Goal: Check status: Check status

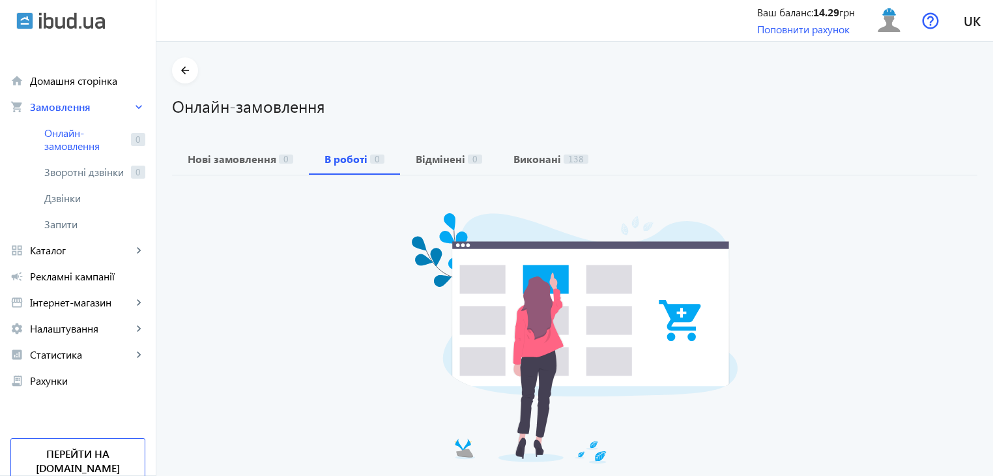
click at [613, 42] on orders "arrow_back Онлайн-замовлення Нові замовлення 0 В роботі 0 Відмінені 0 Виконані …" at bounding box center [574, 313] width 837 height 543
click at [60, 83] on span "Домашня сторінка" at bounding box center [87, 80] width 115 height 13
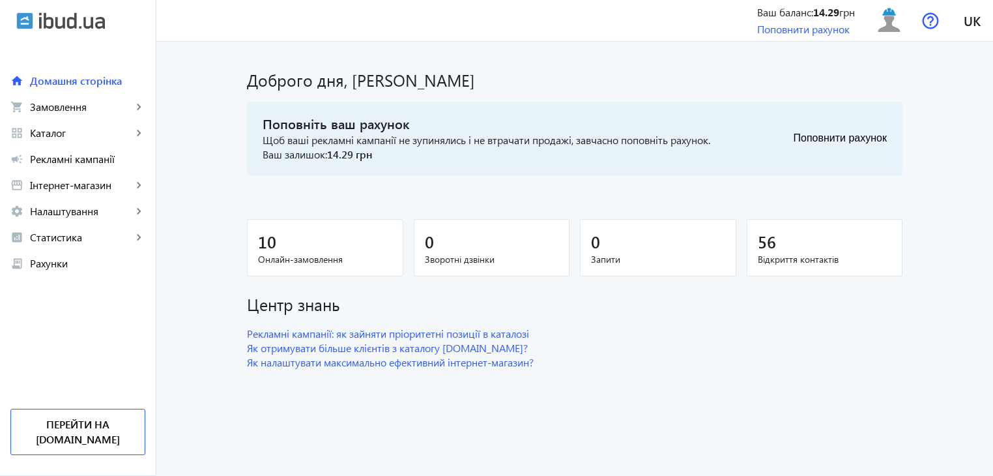
click at [824, 16] on b "14.29" at bounding box center [826, 12] width 26 height 14
